Goal: Register for event/course

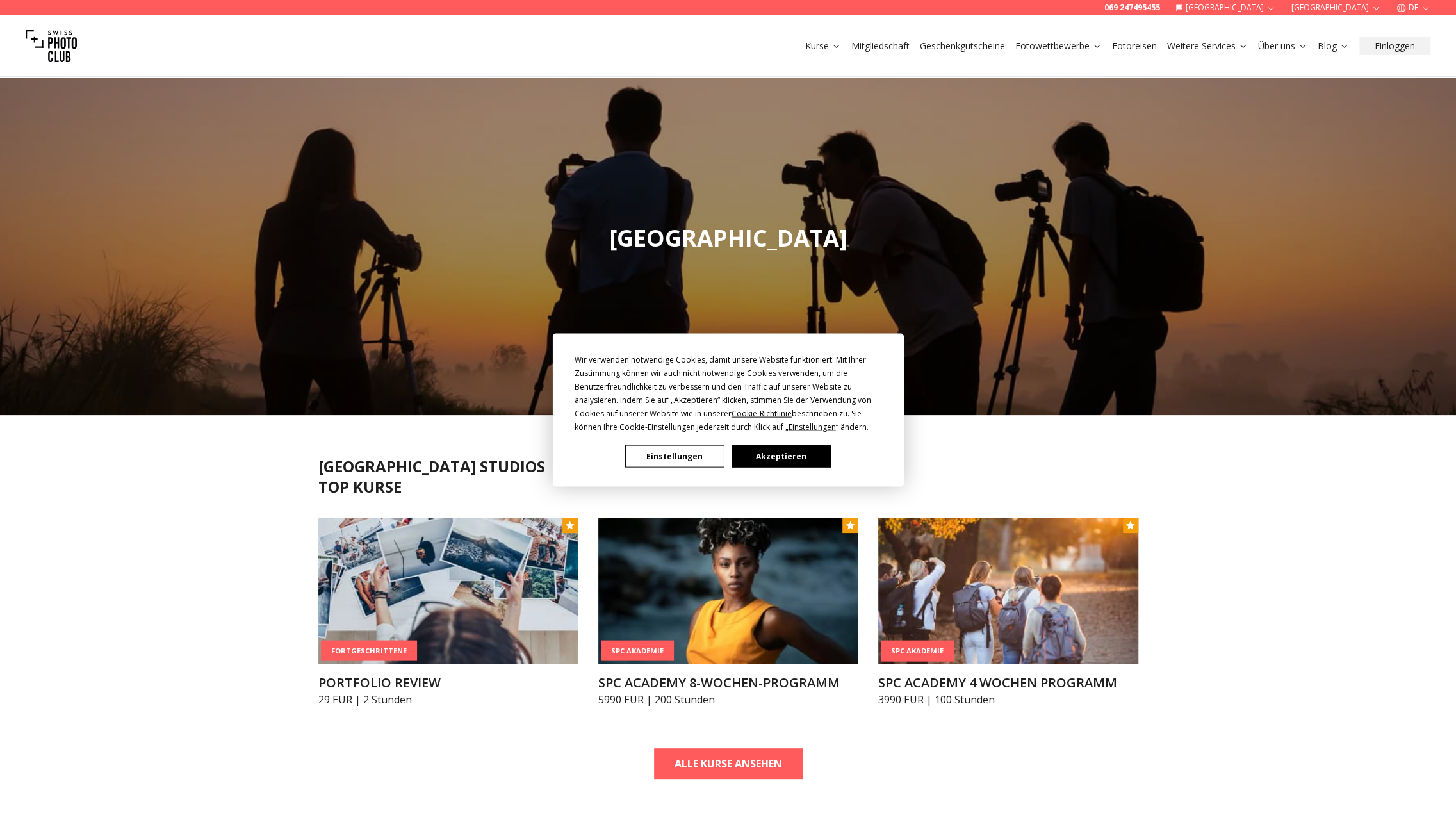
click at [775, 458] on button "Akzeptieren" at bounding box center [780, 456] width 99 height 22
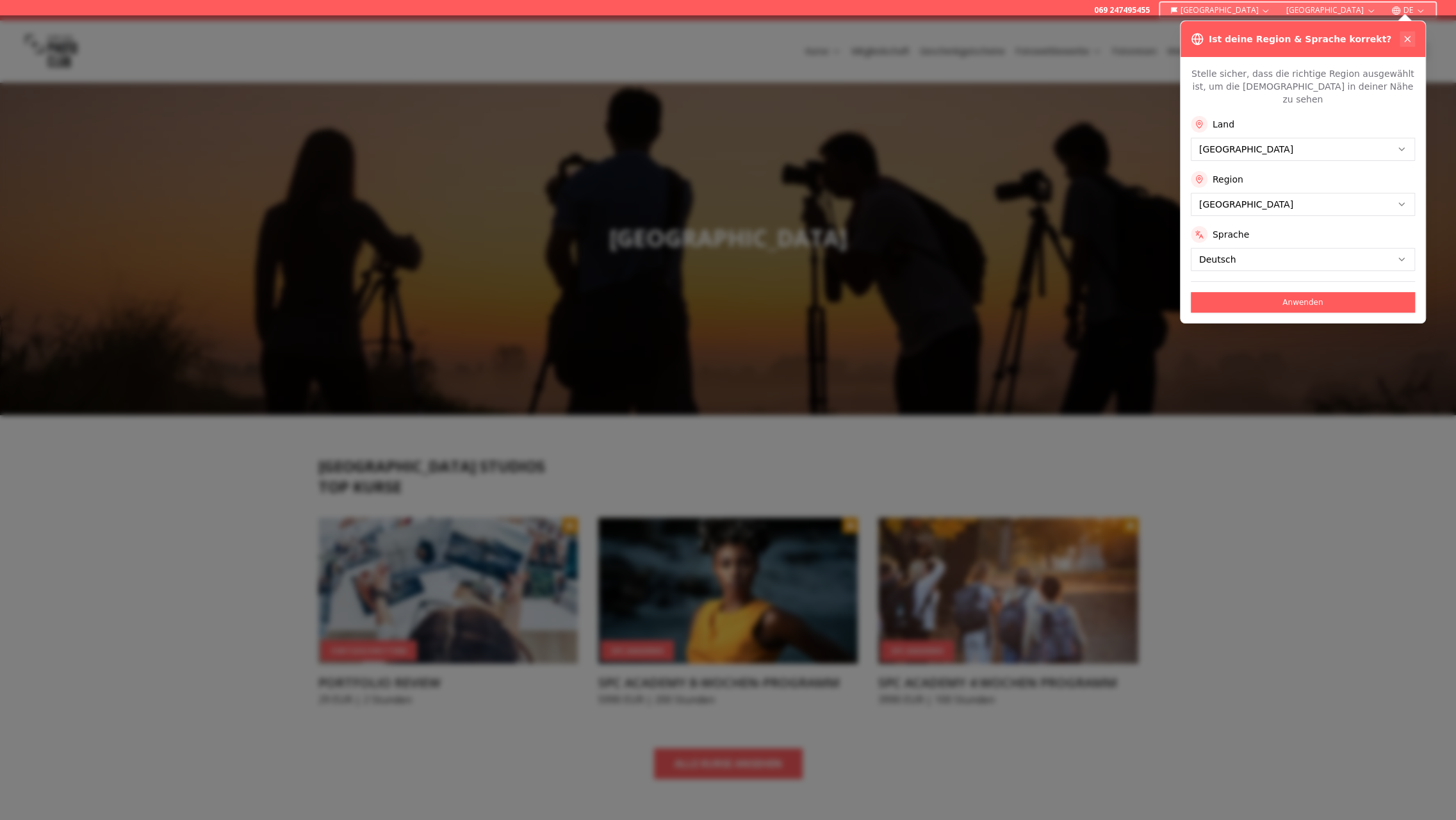
click at [1409, 33] on button at bounding box center [1407, 39] width 15 height 15
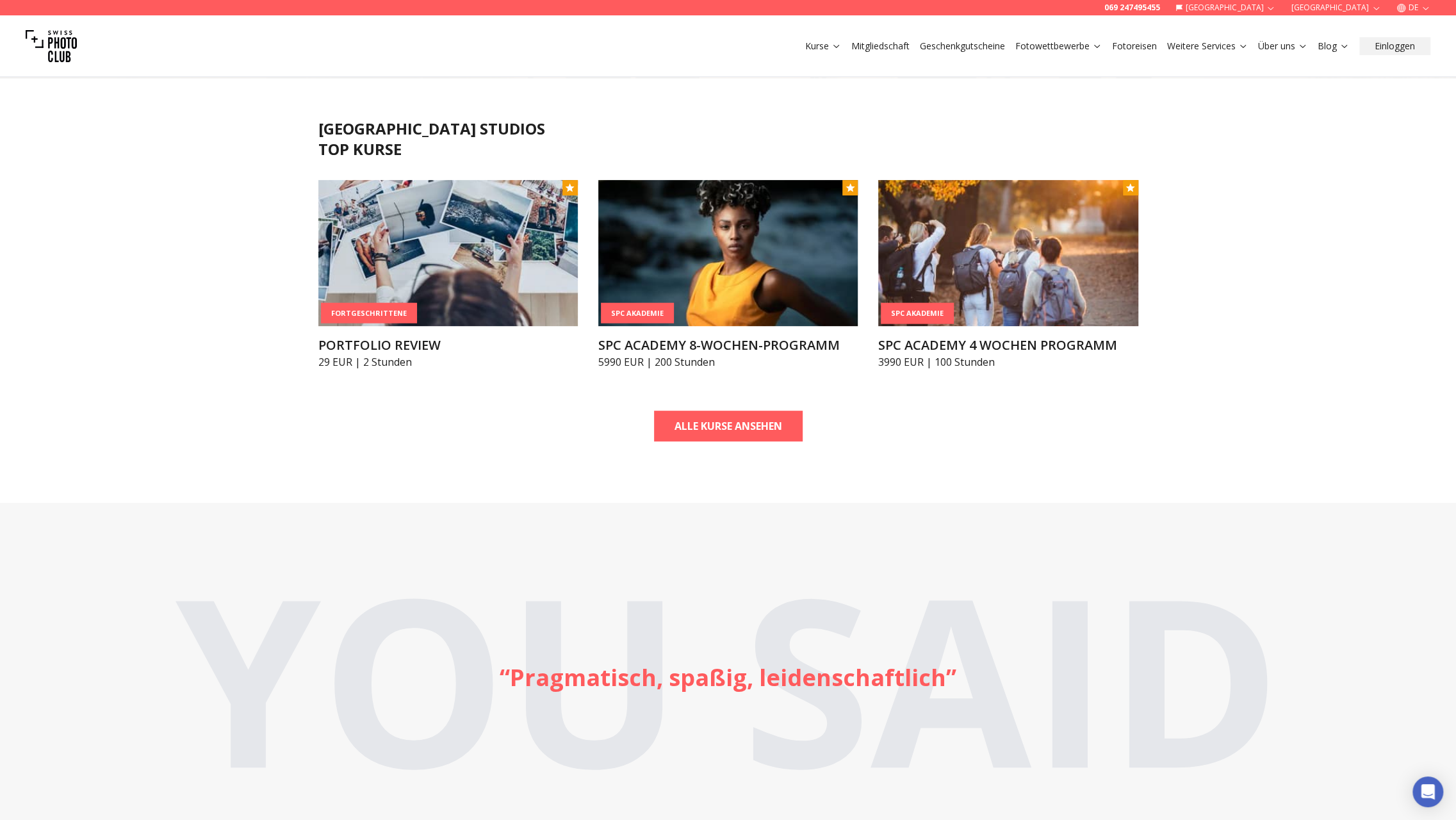
scroll to position [320, 0]
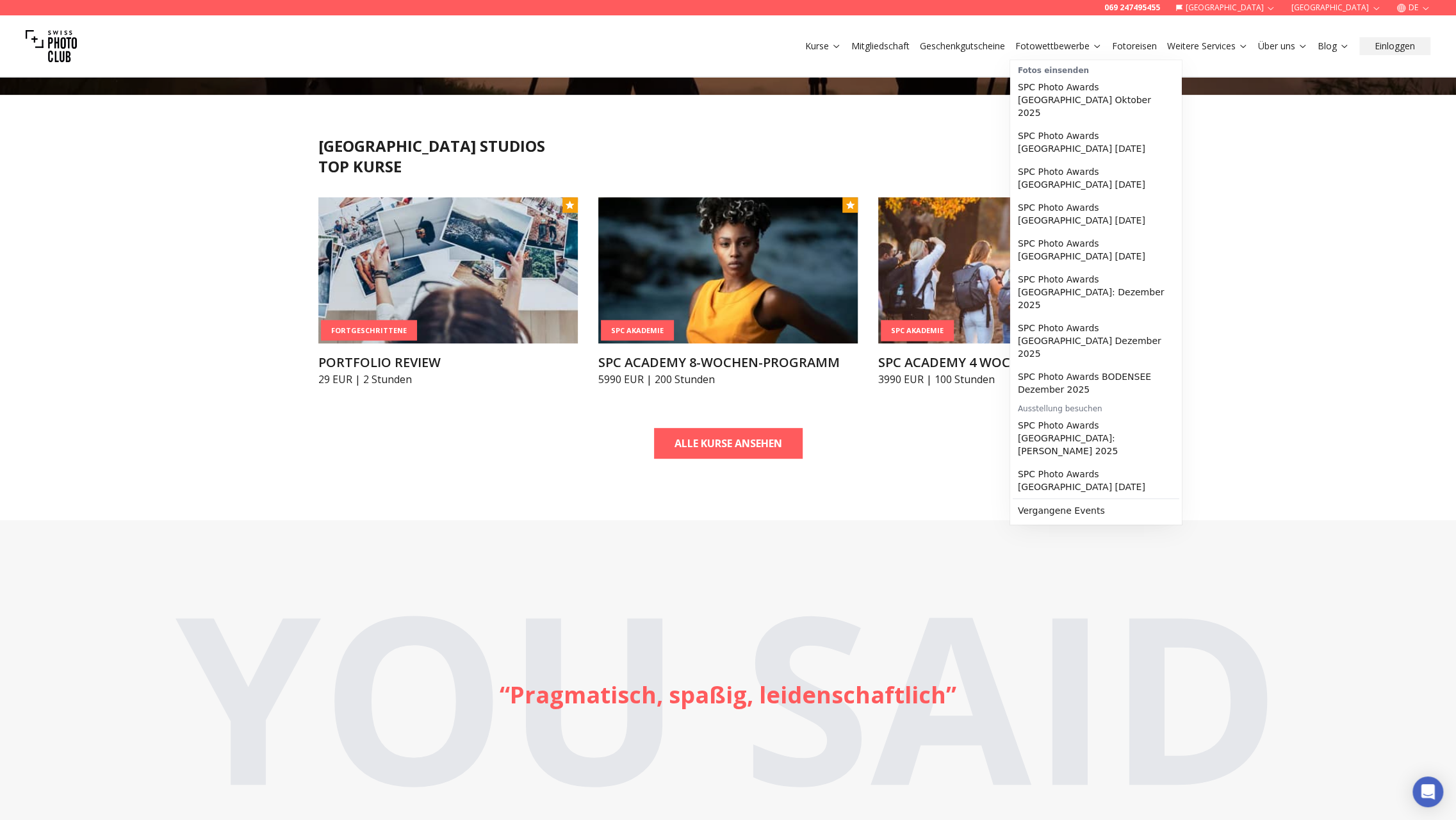
click at [1076, 50] on link "Fotowettbewerbe" at bounding box center [1058, 46] width 87 height 13
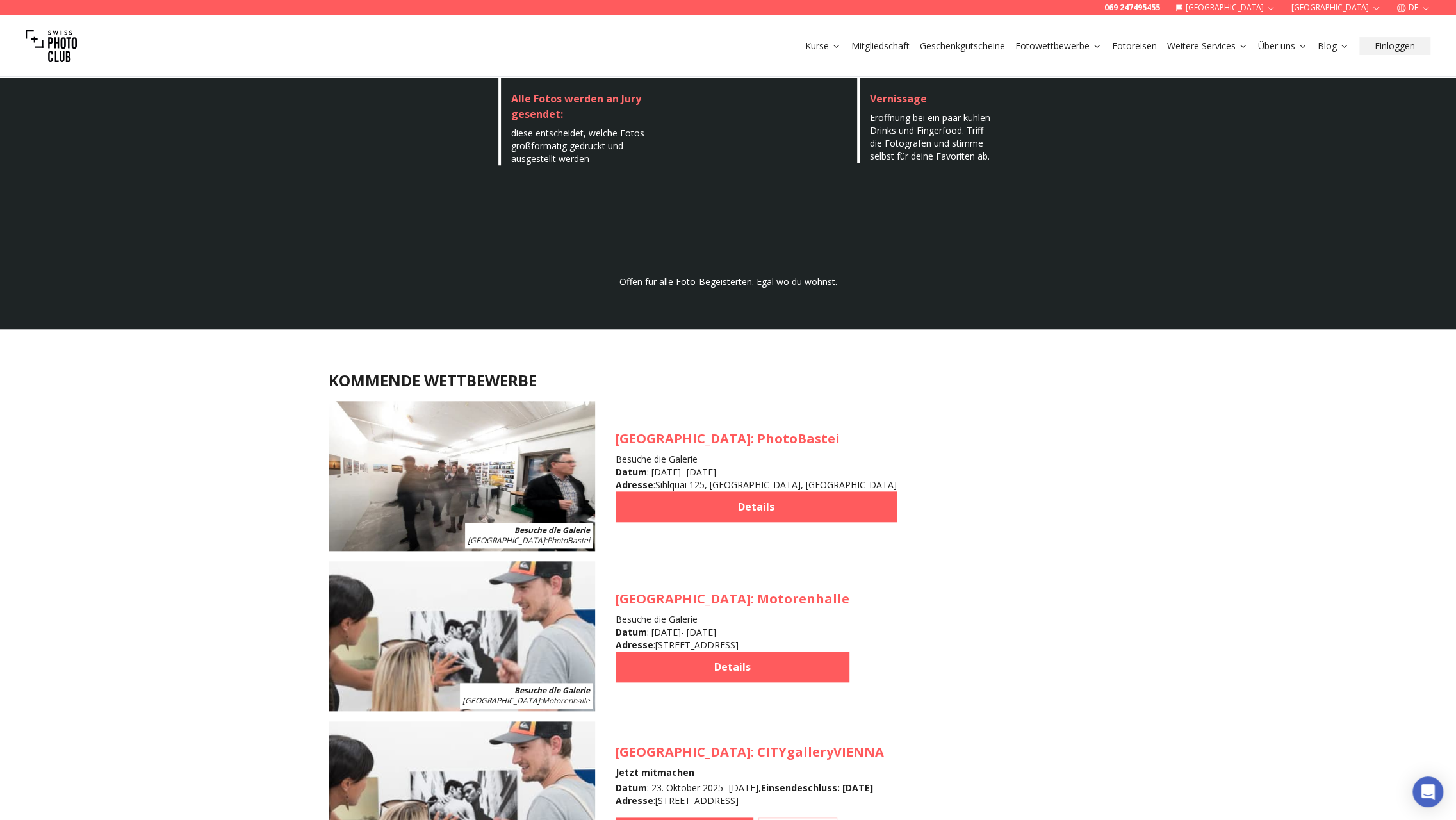
scroll to position [897, 0]
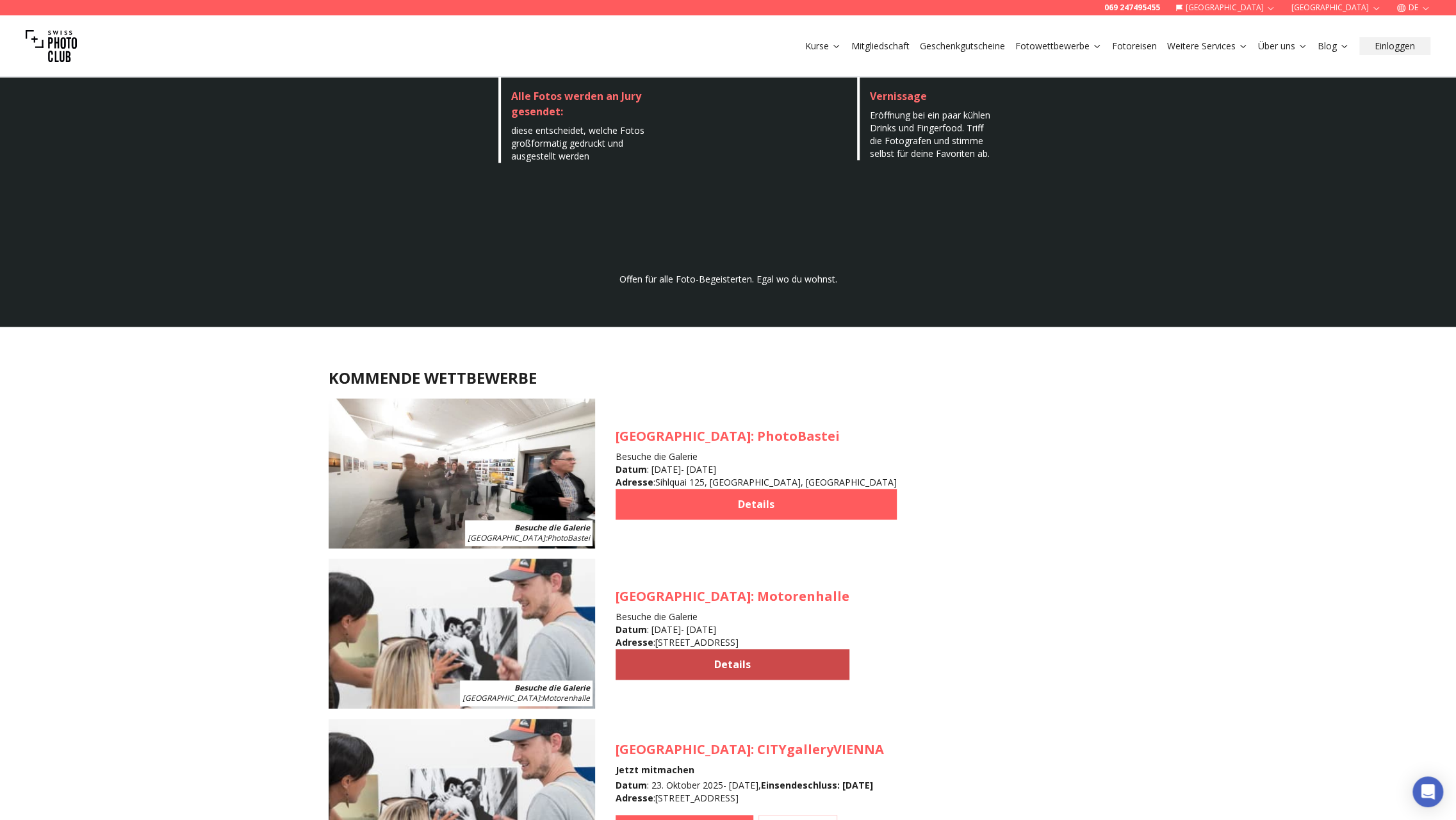
click at [772, 661] on link "Details" at bounding box center [732, 664] width 234 height 31
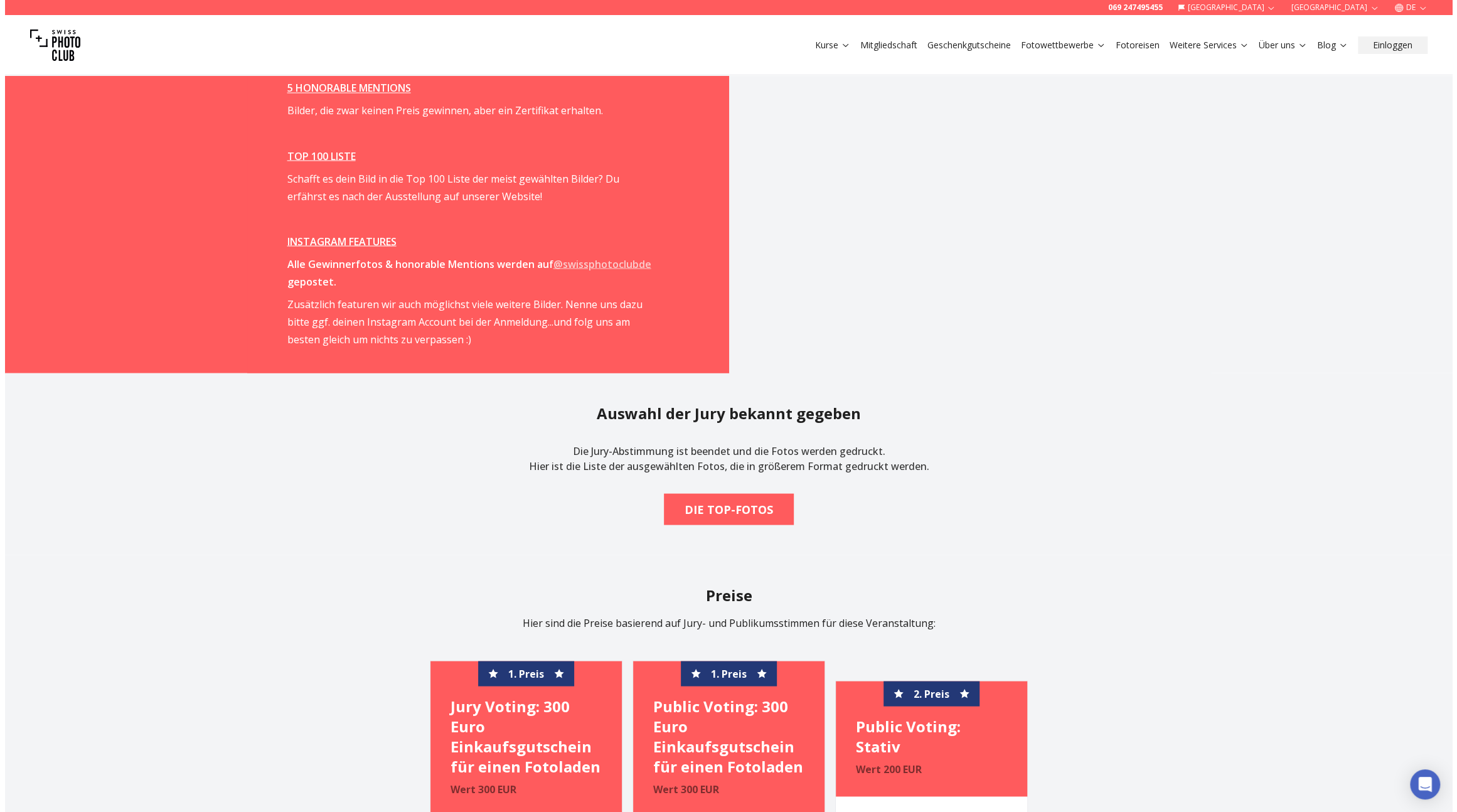
scroll to position [2074, 0]
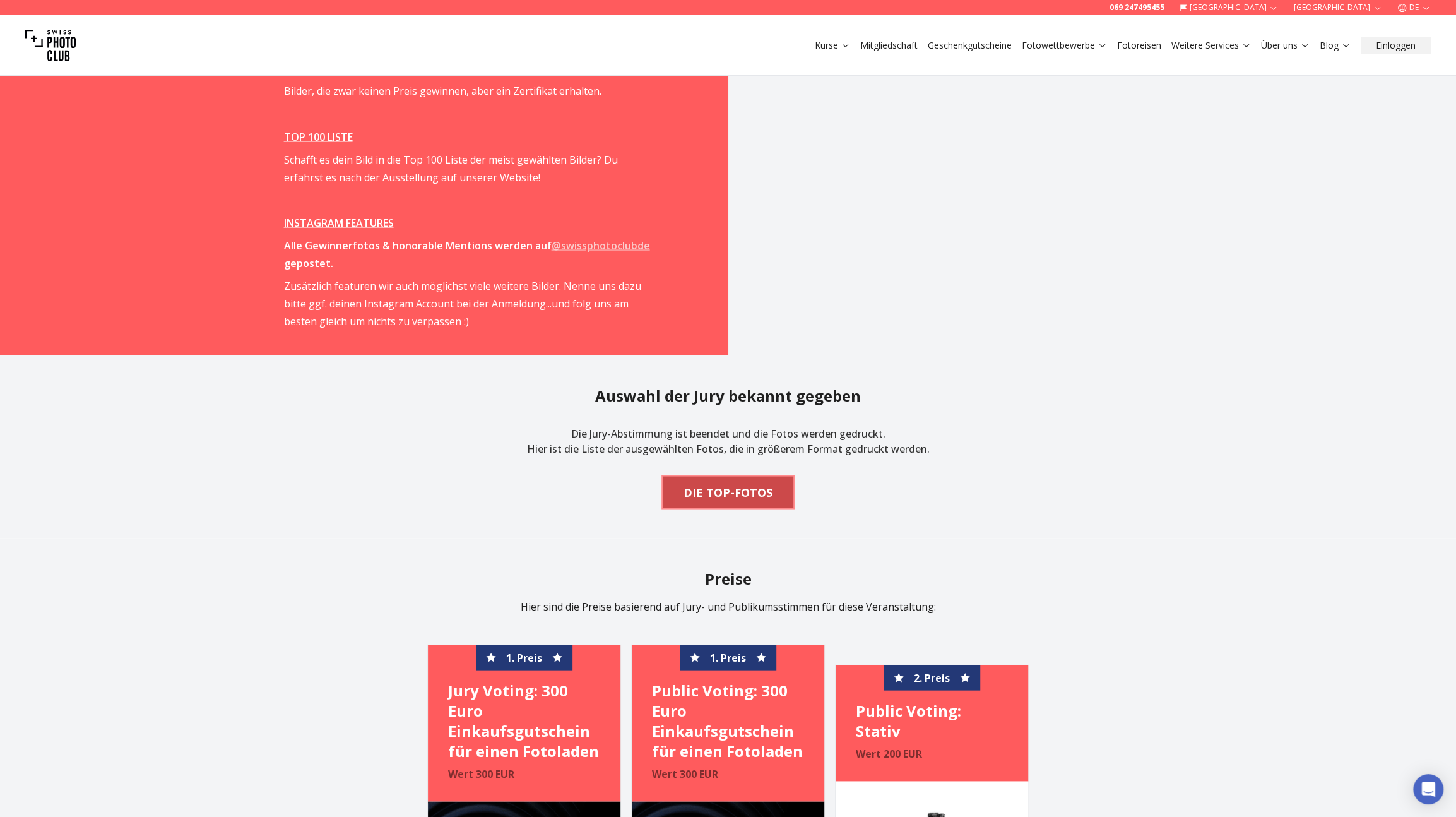
drag, startPoint x: 740, startPoint y: 489, endPoint x: 714, endPoint y: 489, distance: 26.0
click at [714, 489] on b "DIE TOP-FOTOS" at bounding box center [728, 491] width 89 height 17
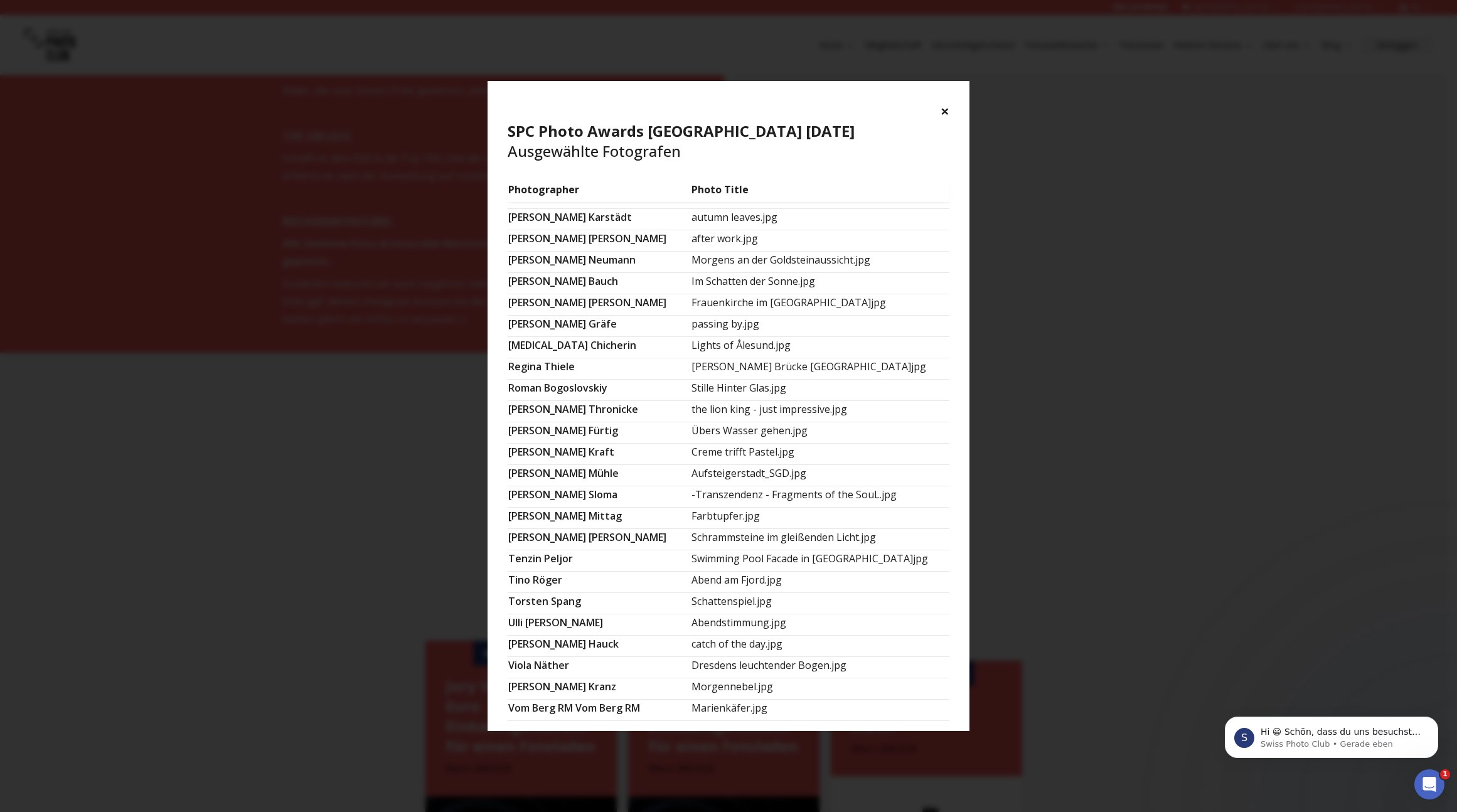
scroll to position [0, 0]
